Goal: Complete application form: Complete application form

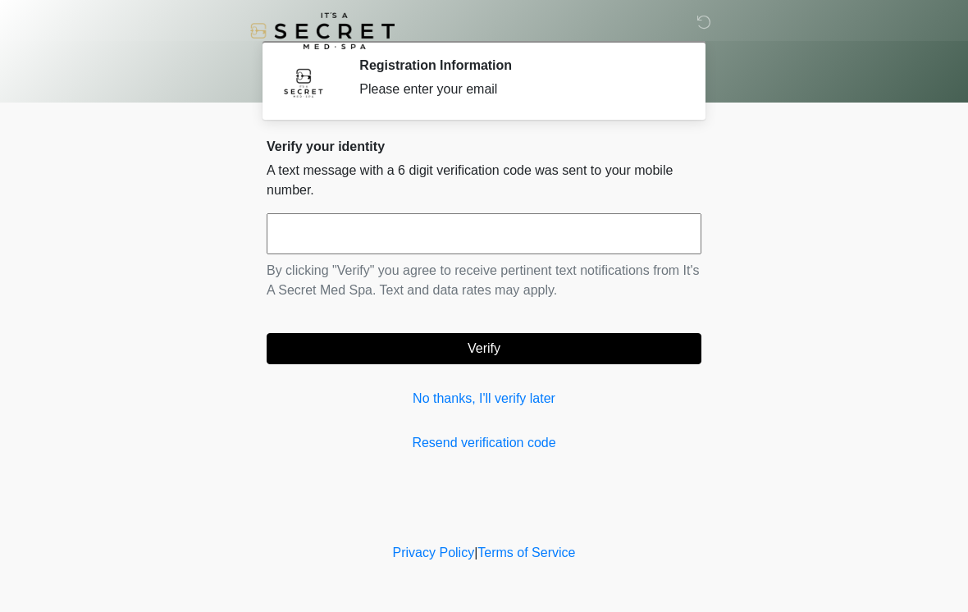
click at [498, 229] on input "text" at bounding box center [484, 233] width 435 height 41
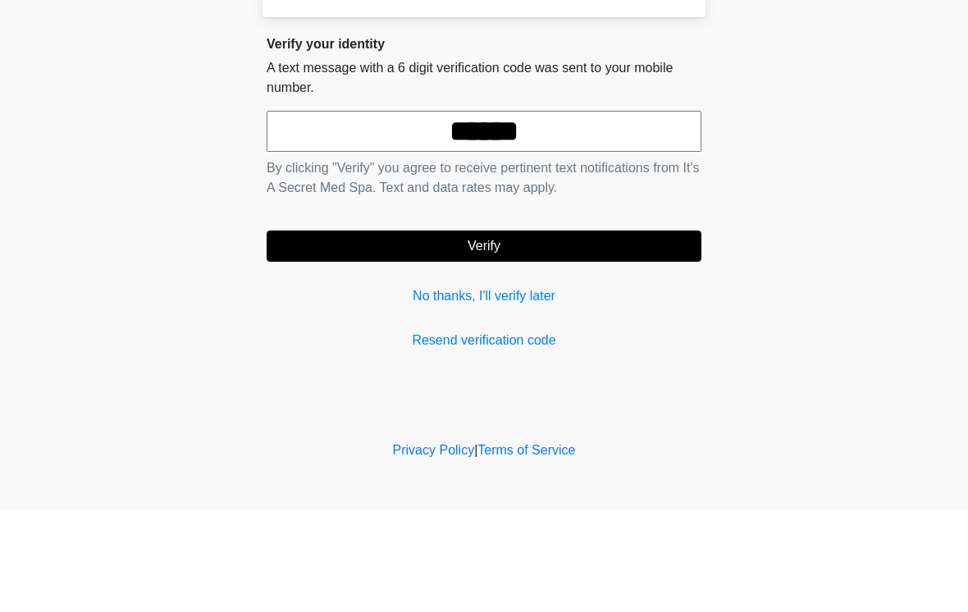
type input "******"
click at [810, 142] on body "‎ ‎ Registration Information Please enter your email Please connect to Wi-Fi no…" at bounding box center [484, 306] width 968 height 612
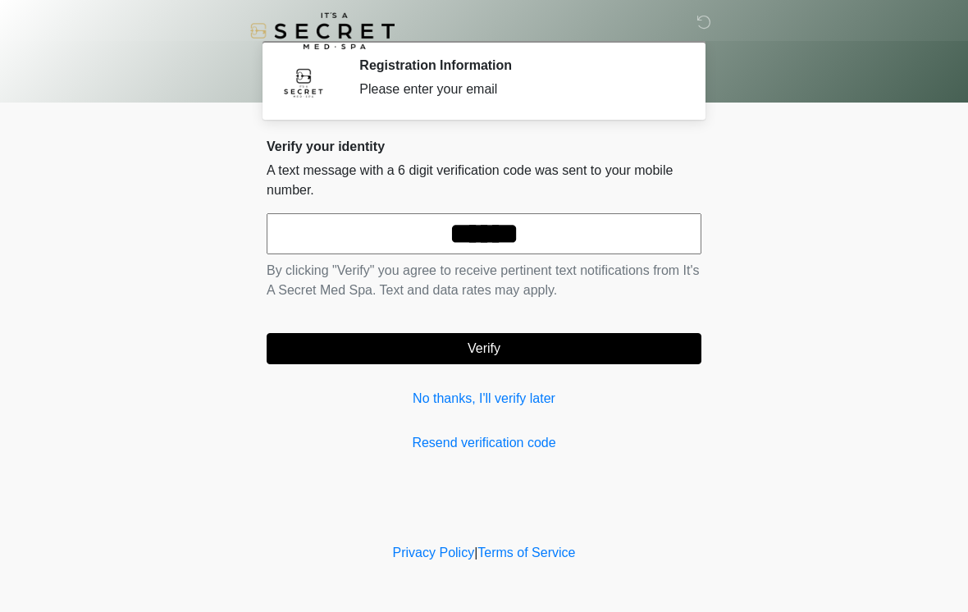
click at [480, 358] on button "Verify" at bounding box center [484, 348] width 435 height 31
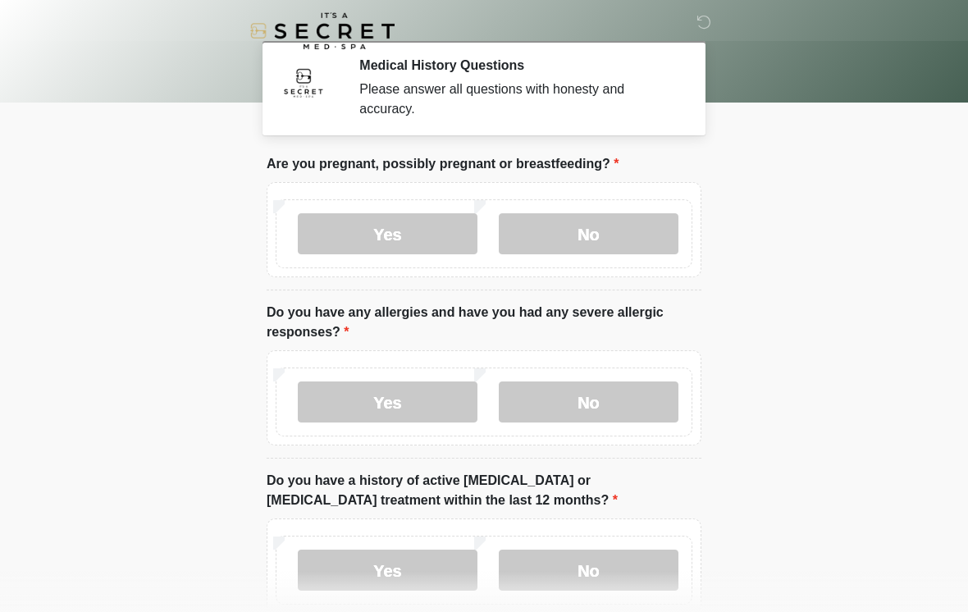
click at [614, 233] on label "No" at bounding box center [589, 233] width 180 height 41
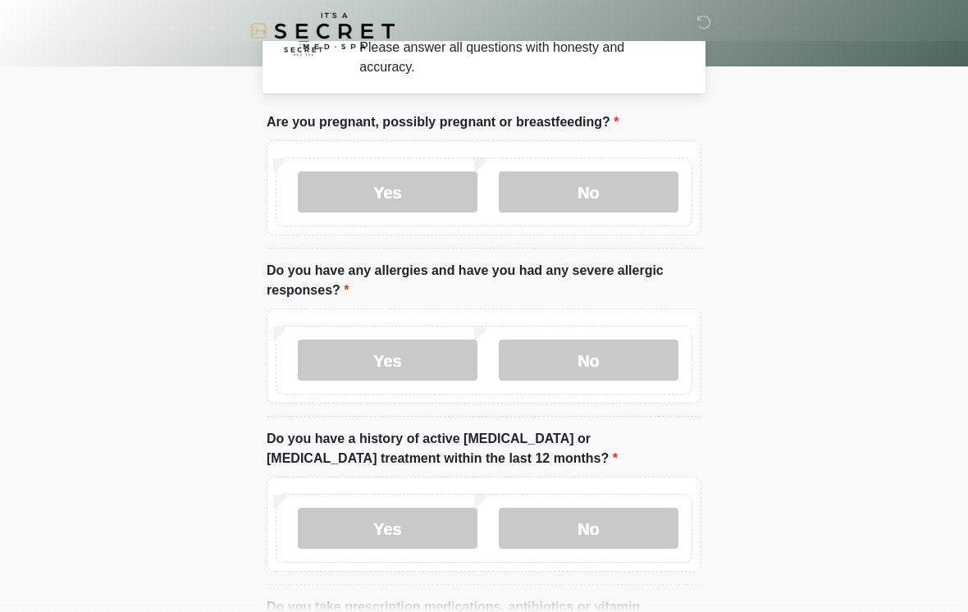
scroll to position [43, 0]
click at [619, 359] on label "No" at bounding box center [589, 359] width 180 height 41
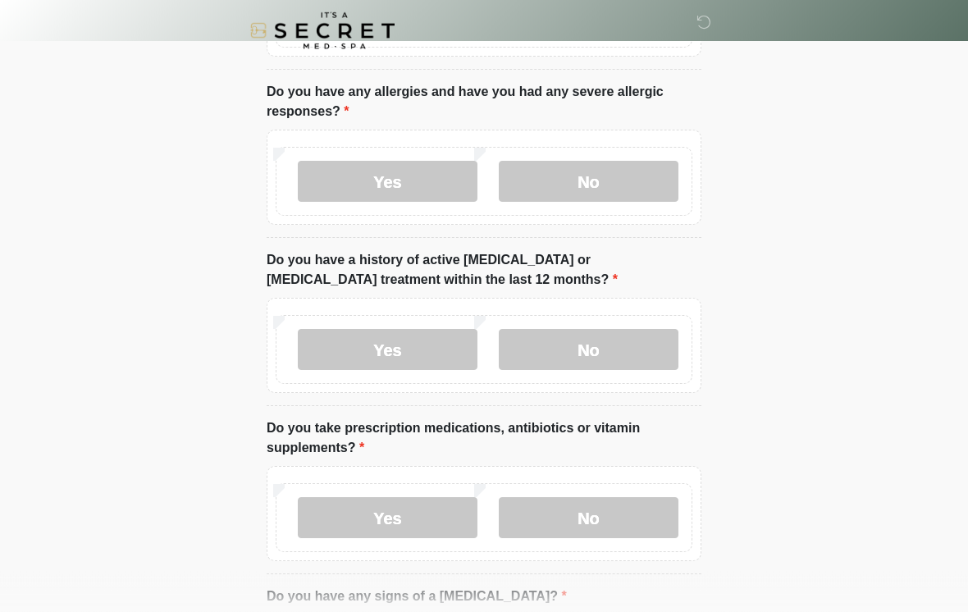
scroll to position [221, 0]
click at [652, 364] on label "No" at bounding box center [589, 349] width 180 height 41
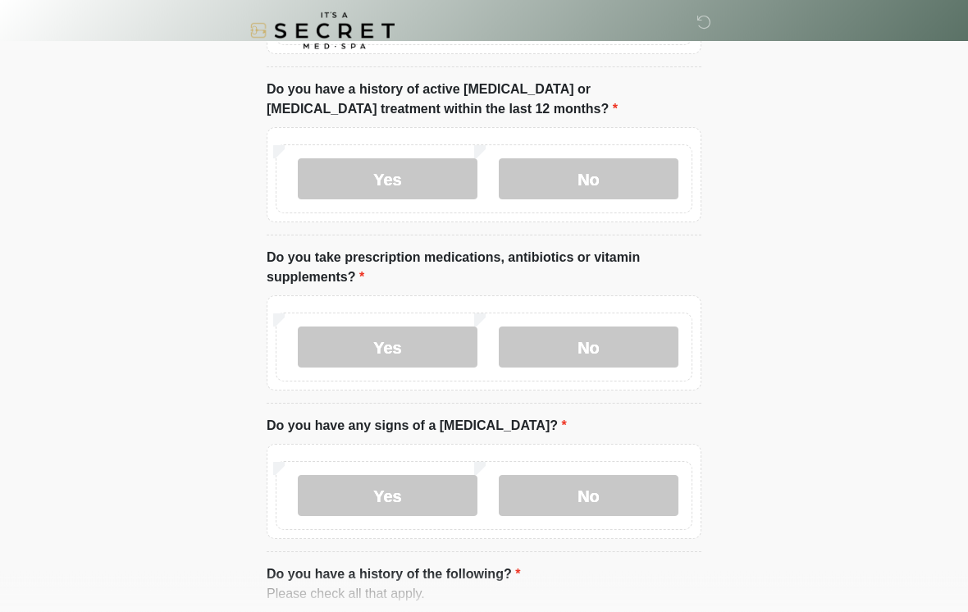
click at [436, 344] on label "Yes" at bounding box center [388, 347] width 180 height 41
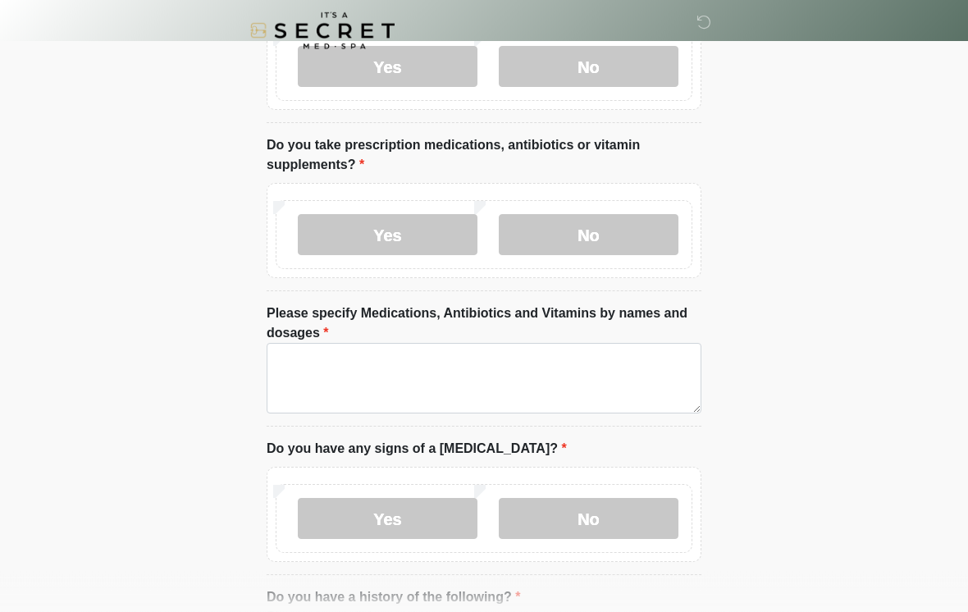
scroll to position [506, 0]
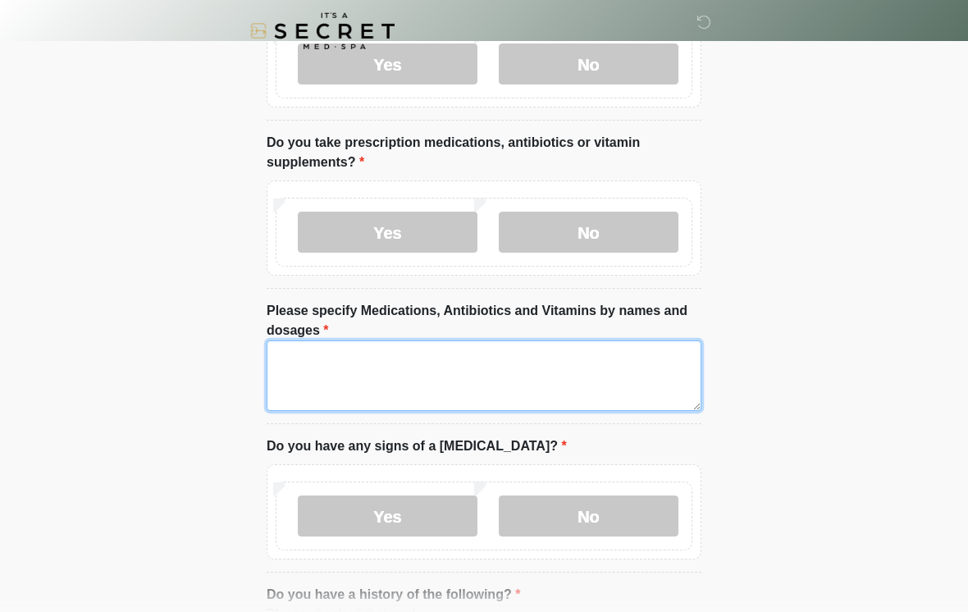
click at [620, 373] on textarea "Please specify Medications, Antibiotics and Vitamins by names and dosages" at bounding box center [484, 376] width 435 height 71
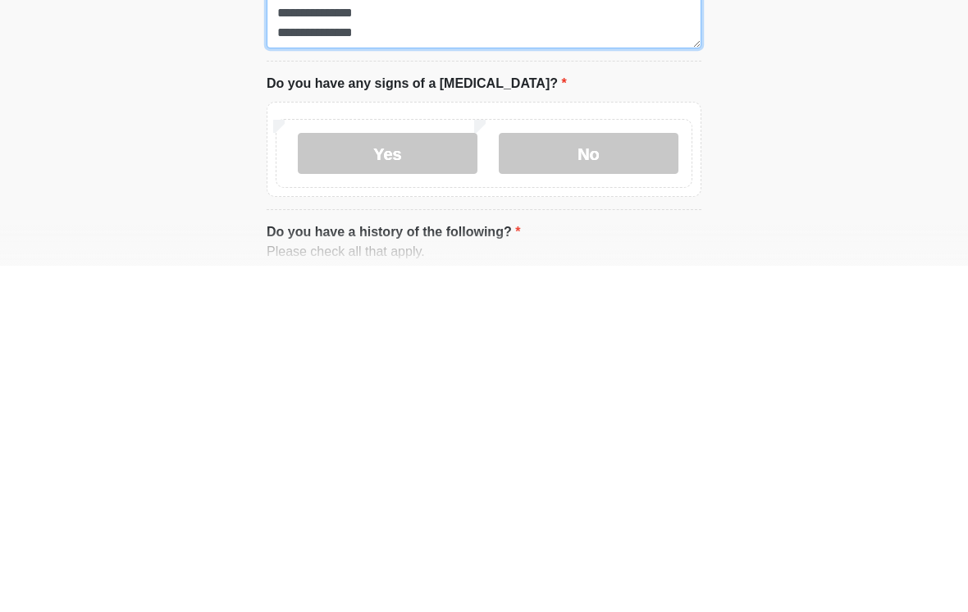
scroll to position [524, 0]
type textarea "**********"
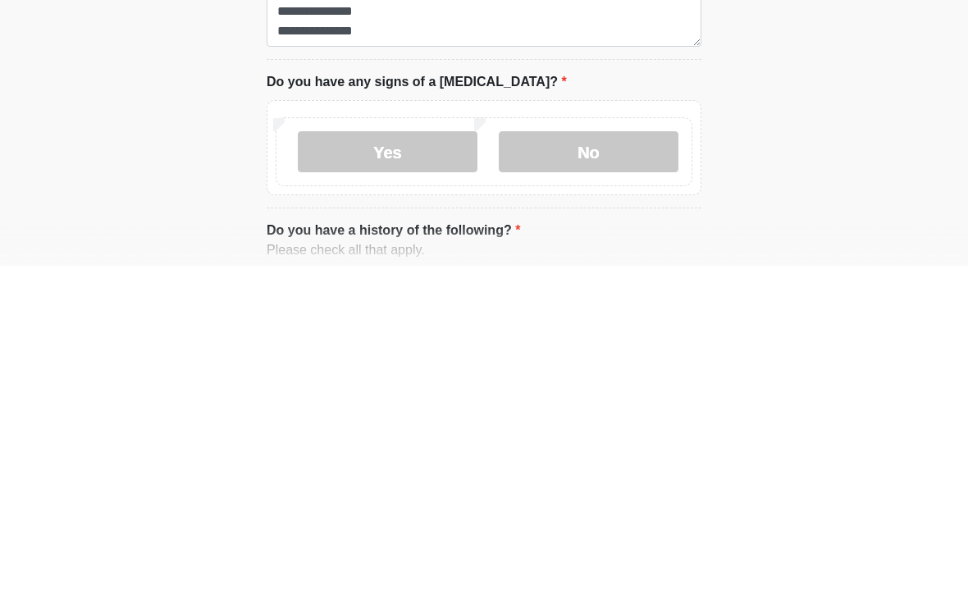
click at [612, 478] on label "No" at bounding box center [589, 498] width 180 height 41
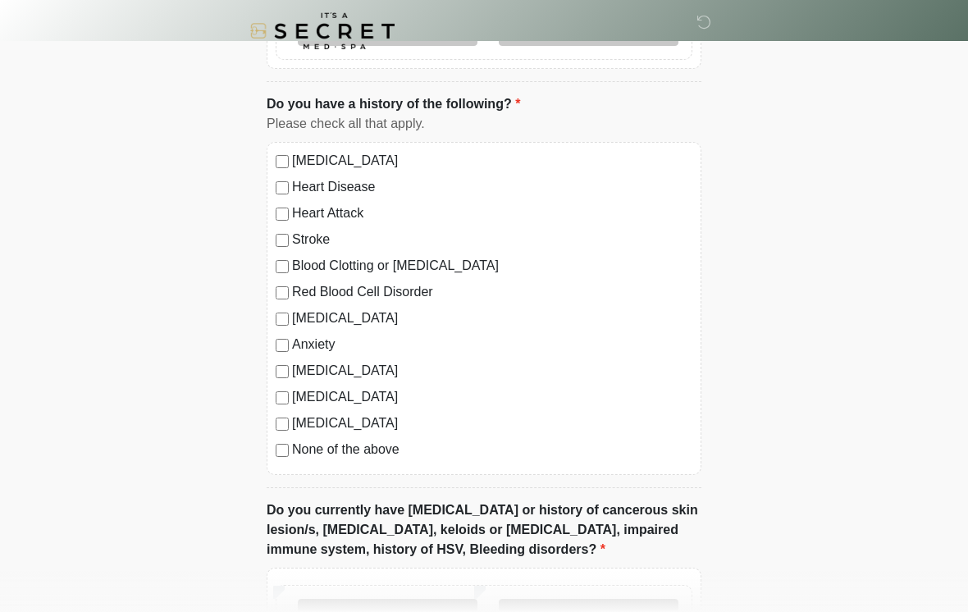
scroll to position [998, 0]
click at [342, 321] on label "Depression" at bounding box center [492, 318] width 400 height 20
click at [330, 348] on label "Anxiety" at bounding box center [492, 344] width 400 height 20
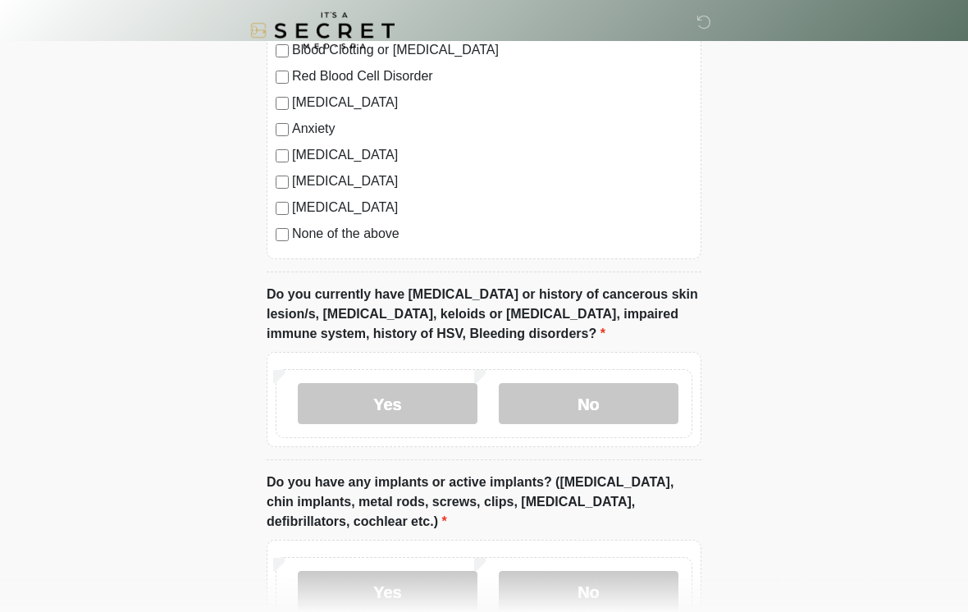
scroll to position [1213, 0]
click at [611, 409] on label "No" at bounding box center [589, 403] width 180 height 41
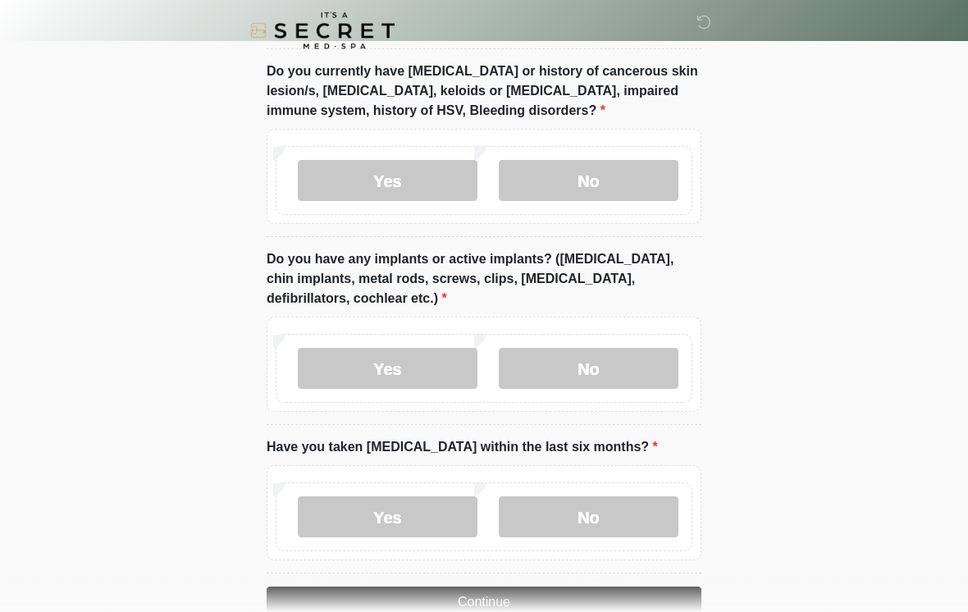
scroll to position [1452, 0]
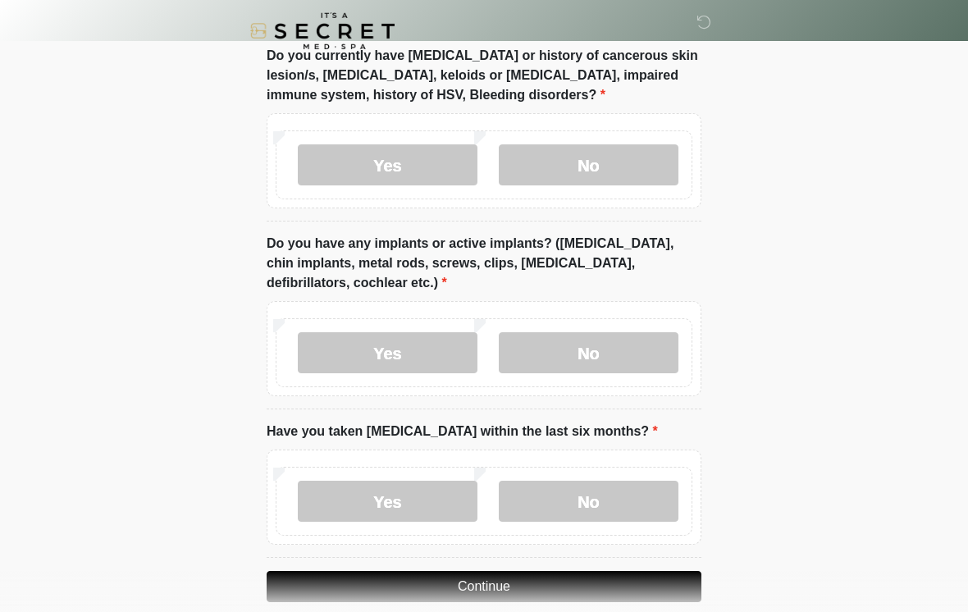
click at [634, 351] on label "No" at bounding box center [589, 352] width 180 height 41
click at [638, 500] on label "No" at bounding box center [589, 501] width 180 height 41
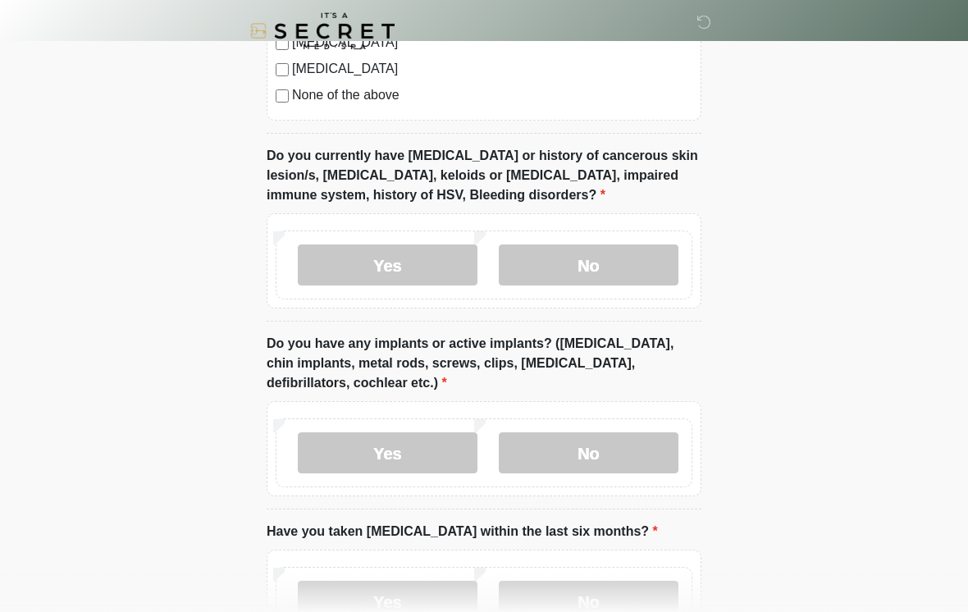
scroll to position [1501, 0]
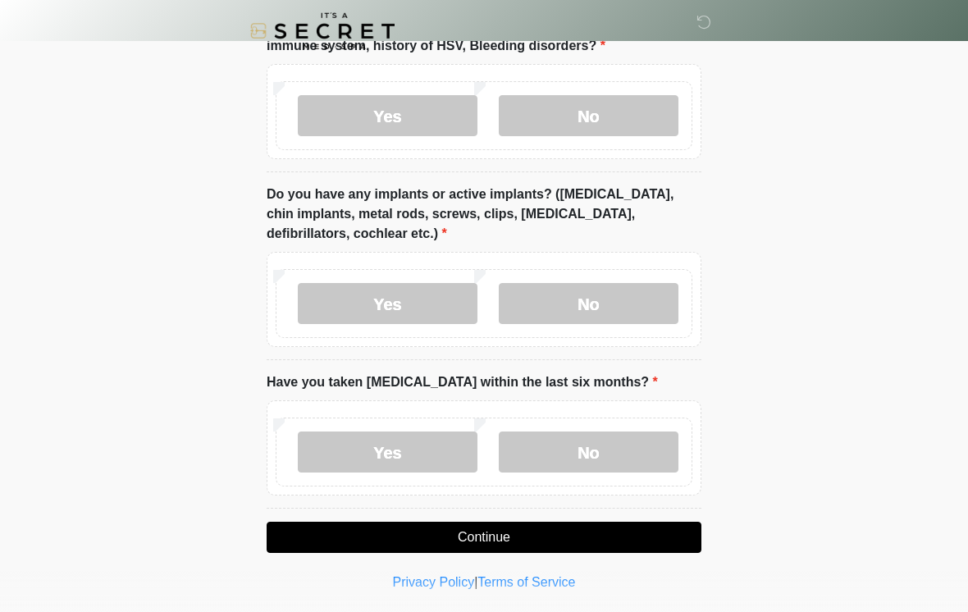
click at [658, 532] on button "Continue" at bounding box center [484, 537] width 435 height 31
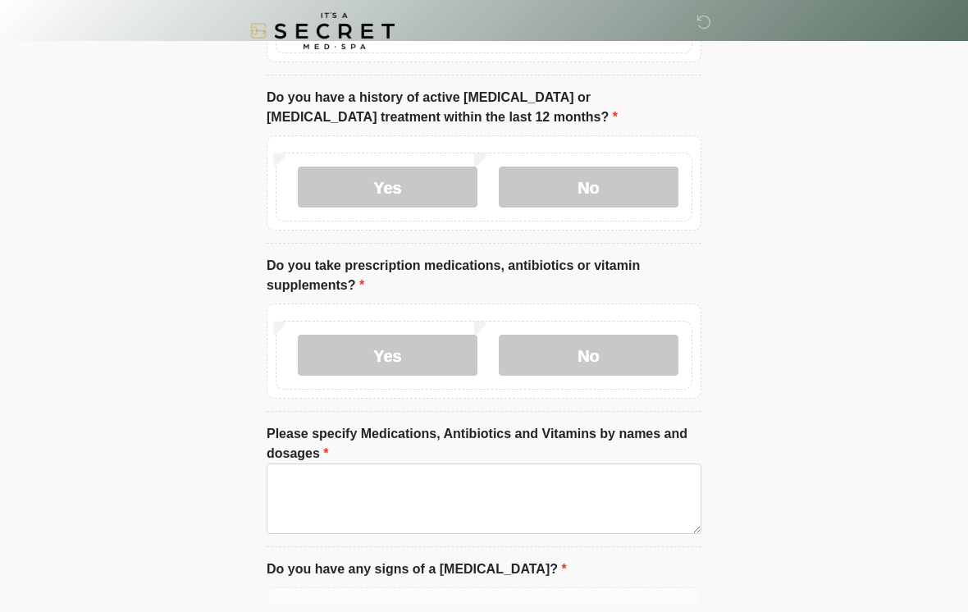
scroll to position [0, 0]
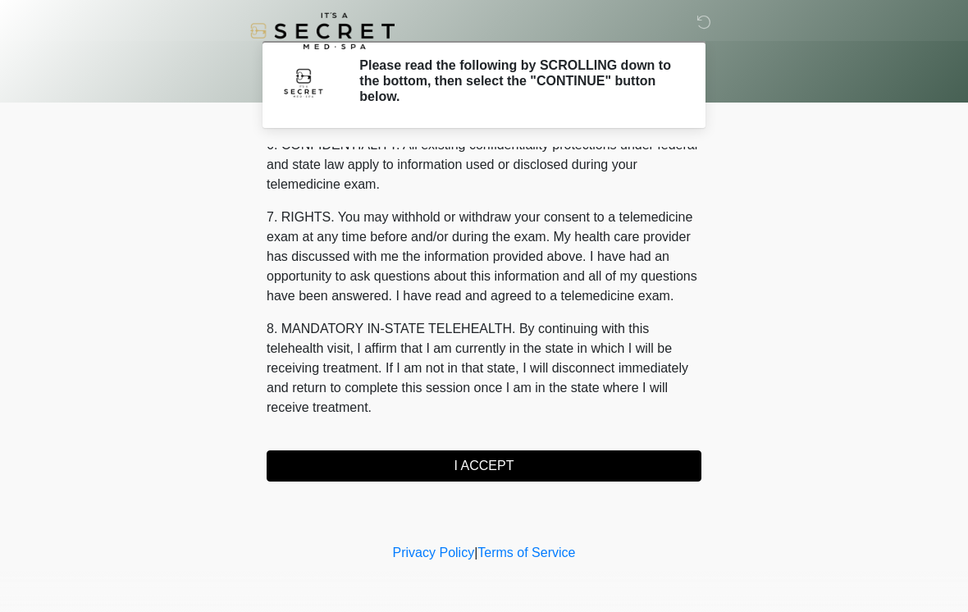
click at [577, 462] on button "I ACCEPT" at bounding box center [484, 465] width 435 height 31
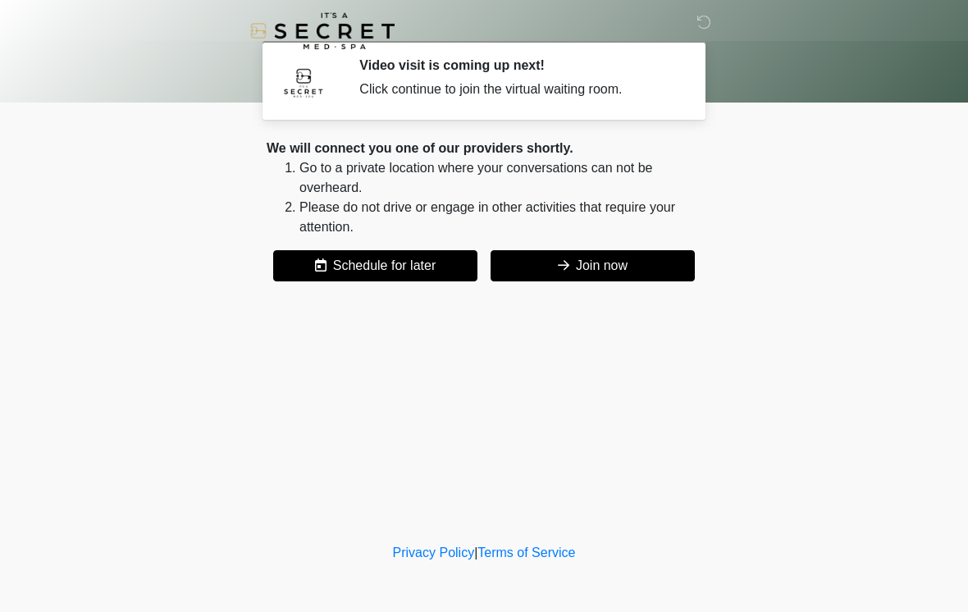
click at [570, 260] on button "Join now" at bounding box center [593, 265] width 204 height 31
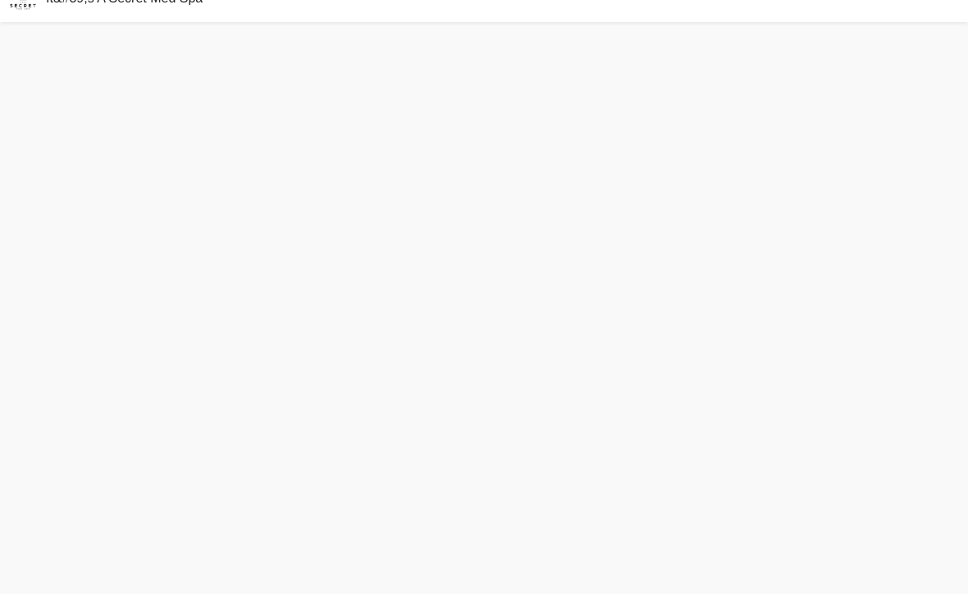
scroll to position [5, 0]
